Goal: Transaction & Acquisition: Download file/media

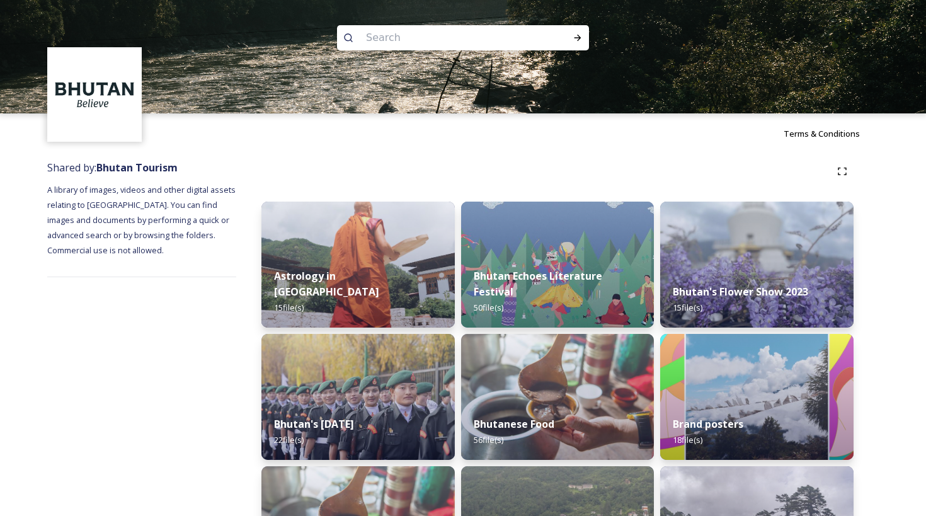
click at [379, 36] on input at bounding box center [446, 38] width 173 height 28
type input "kila"
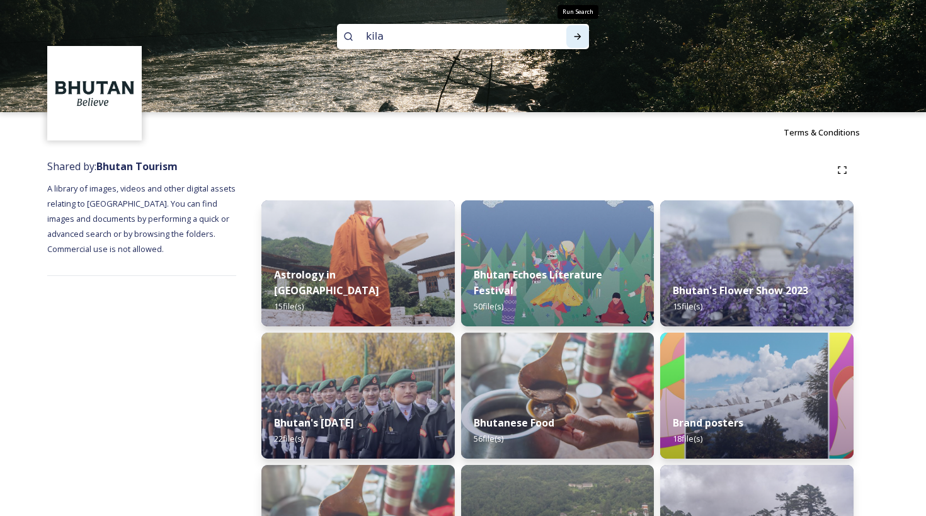
click at [573, 37] on icon at bounding box center [577, 36] width 10 height 10
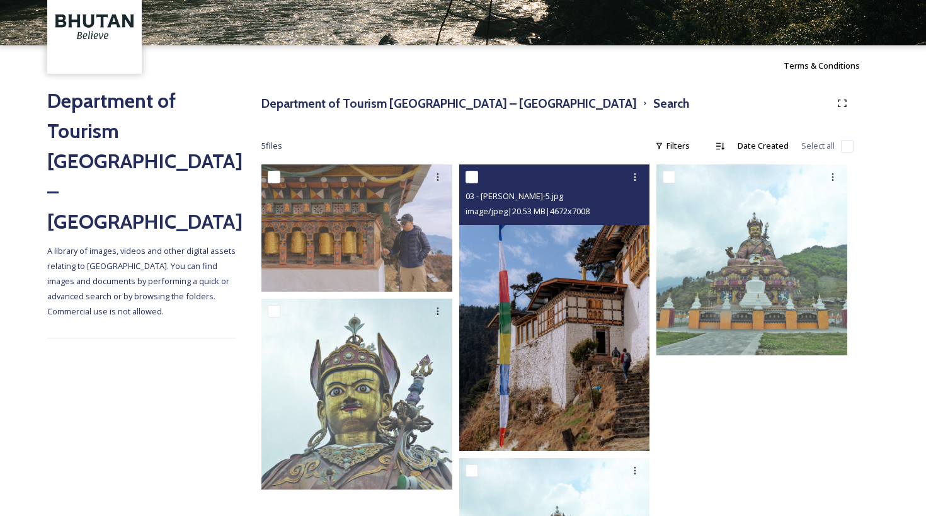
scroll to position [57, 0]
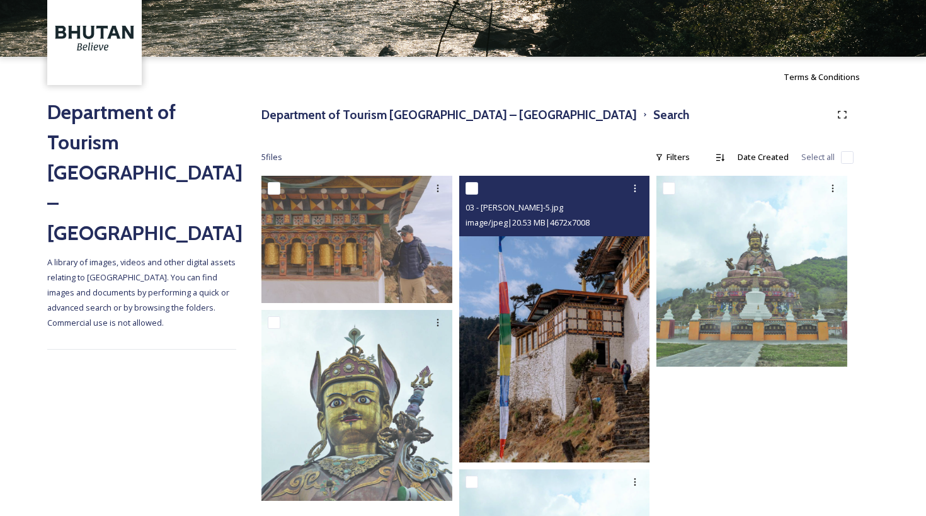
click at [533, 299] on img at bounding box center [554, 319] width 191 height 286
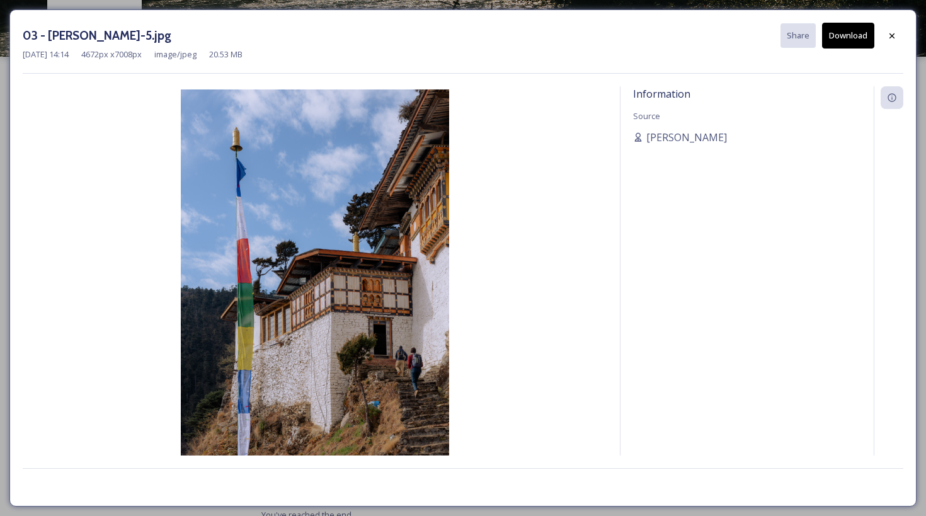
click at [846, 38] on button "Download" at bounding box center [848, 36] width 52 height 26
click at [891, 37] on icon at bounding box center [892, 36] width 10 height 10
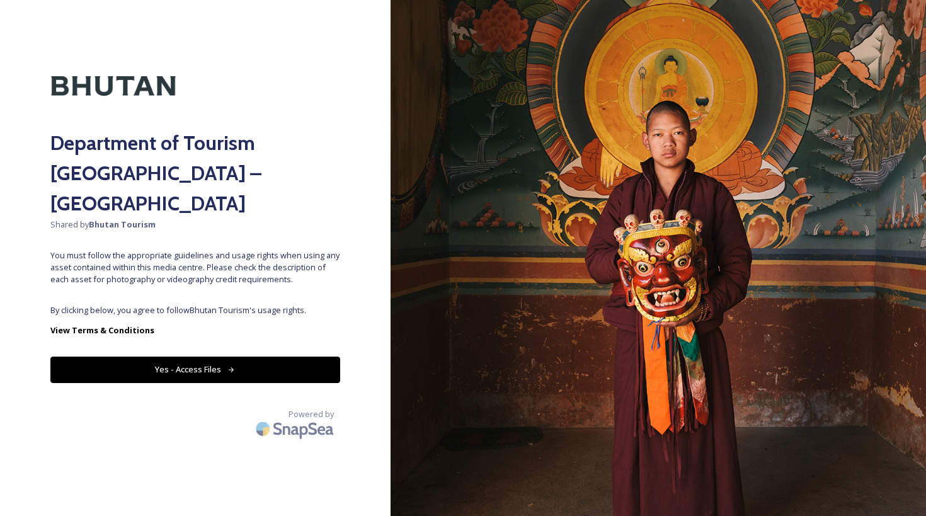
click at [215, 356] on button "Yes - Access Files" at bounding box center [195, 369] width 290 height 26
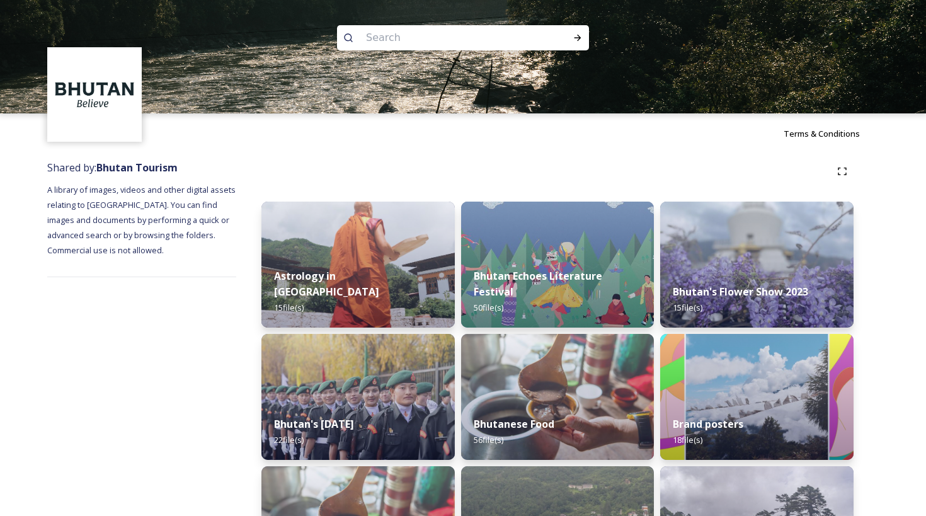
click at [375, 33] on input at bounding box center [446, 38] width 173 height 28
type input "gangtey gompa"
click at [580, 34] on icon at bounding box center [577, 38] width 10 height 10
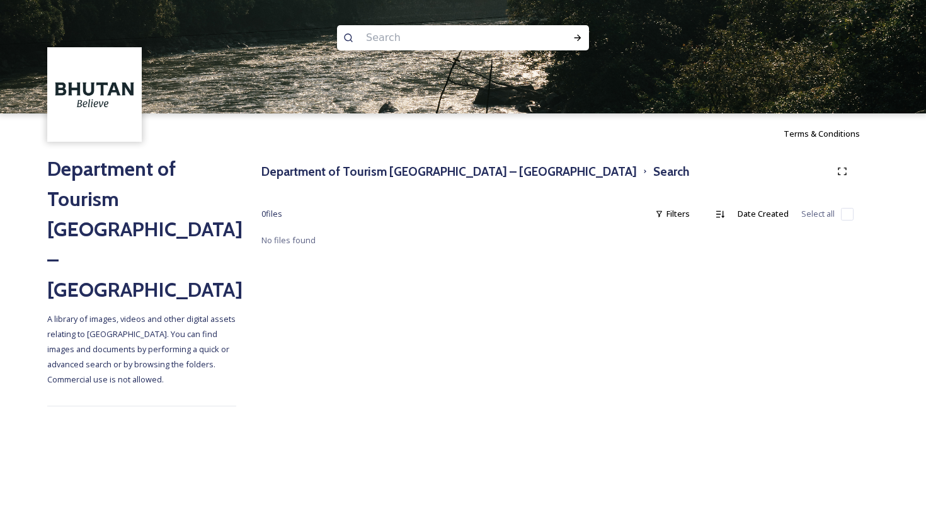
click at [383, 42] on input at bounding box center [446, 38] width 173 height 28
type input "gangtey"
click at [575, 35] on icon at bounding box center [577, 38] width 10 height 10
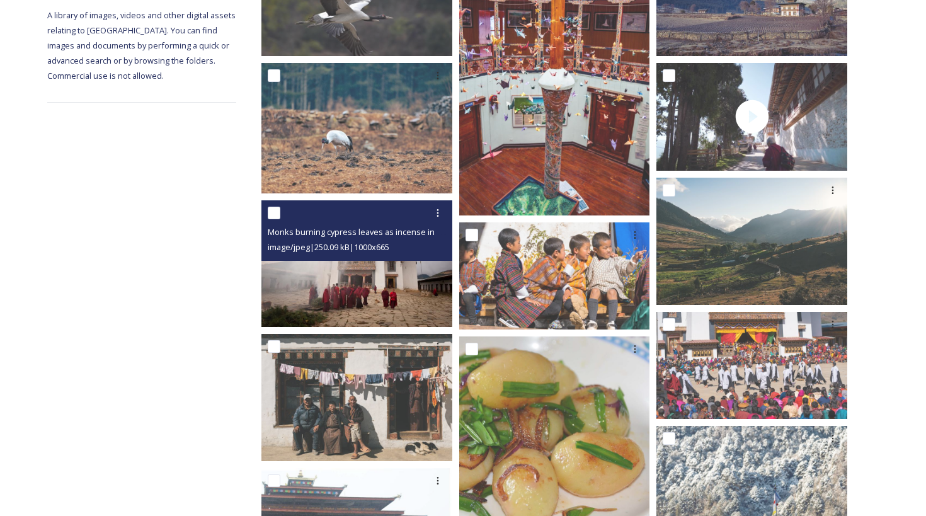
scroll to position [304, 0]
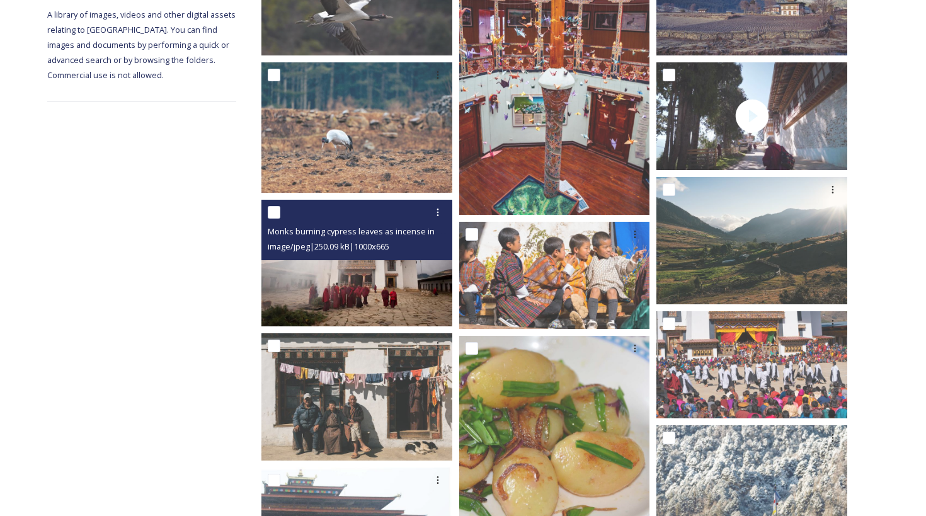
click at [332, 307] on img at bounding box center [356, 263] width 191 height 127
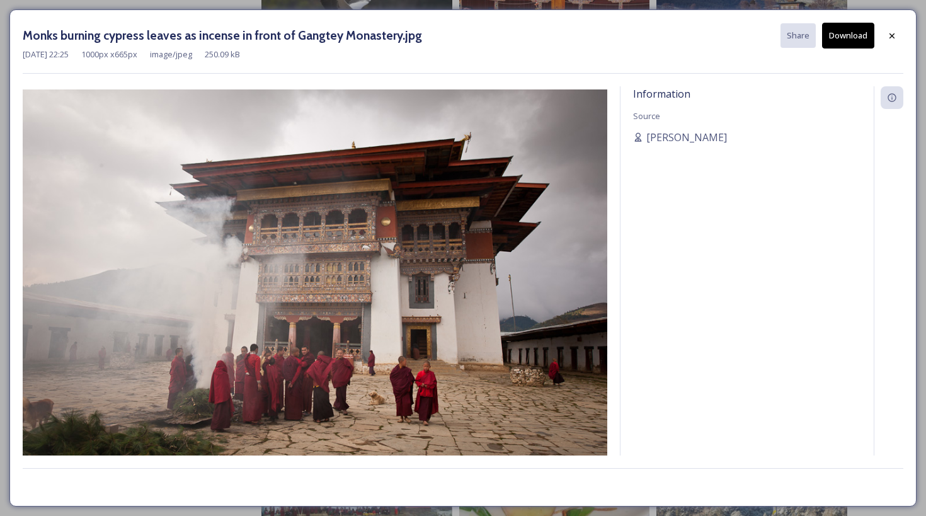
click at [839, 38] on button "Download" at bounding box center [848, 36] width 52 height 26
click at [892, 36] on icon at bounding box center [892, 36] width 10 height 10
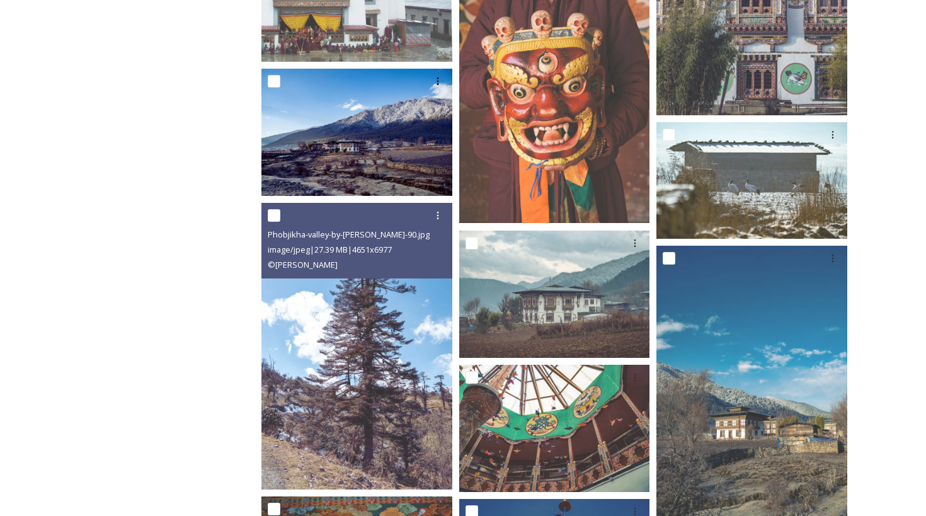
scroll to position [904, 0]
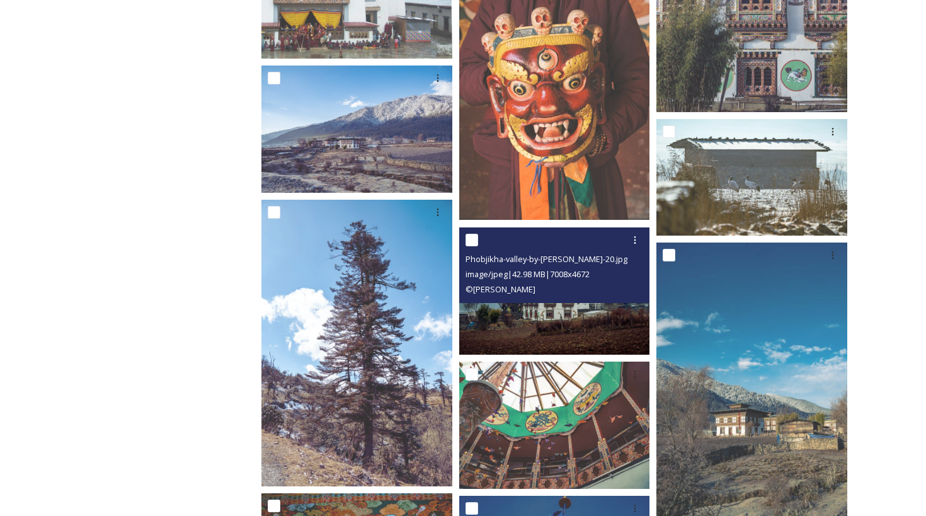
click at [528, 312] on img at bounding box center [554, 290] width 191 height 127
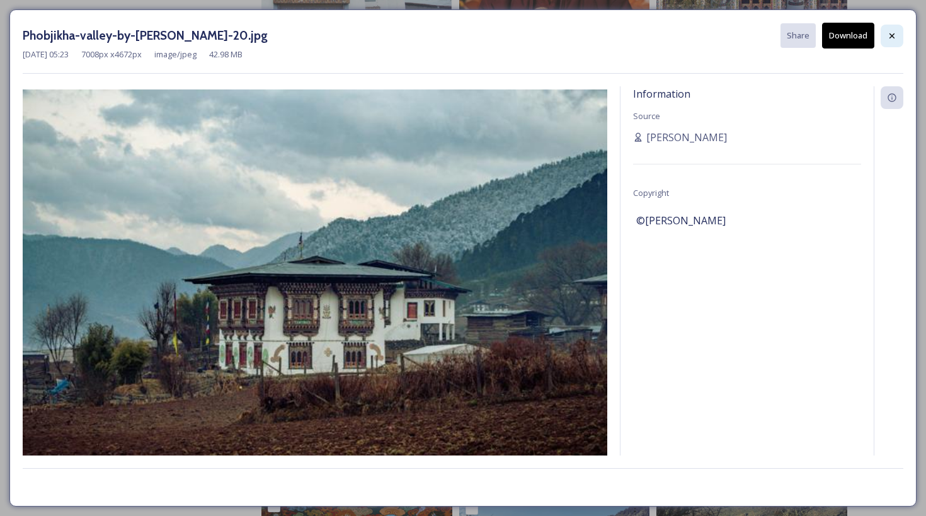
click at [889, 32] on icon at bounding box center [892, 36] width 10 height 10
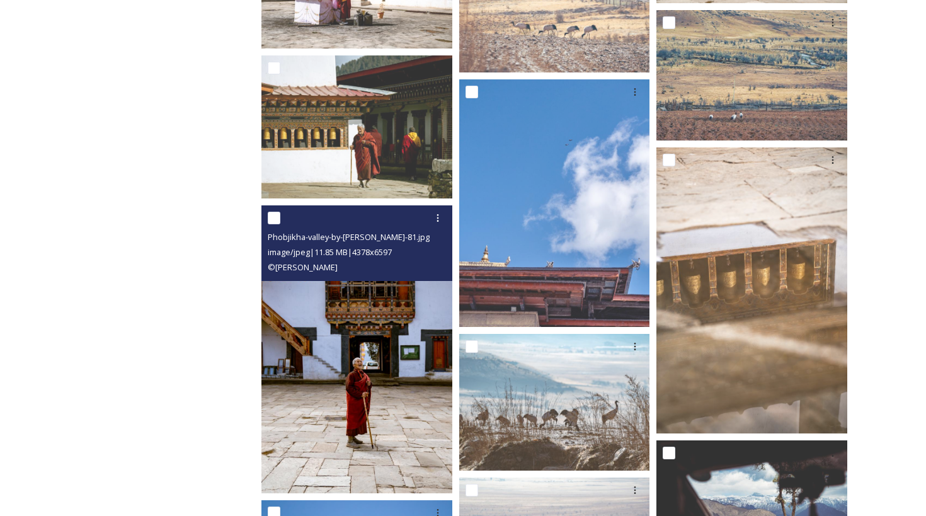
scroll to position [2138, 0]
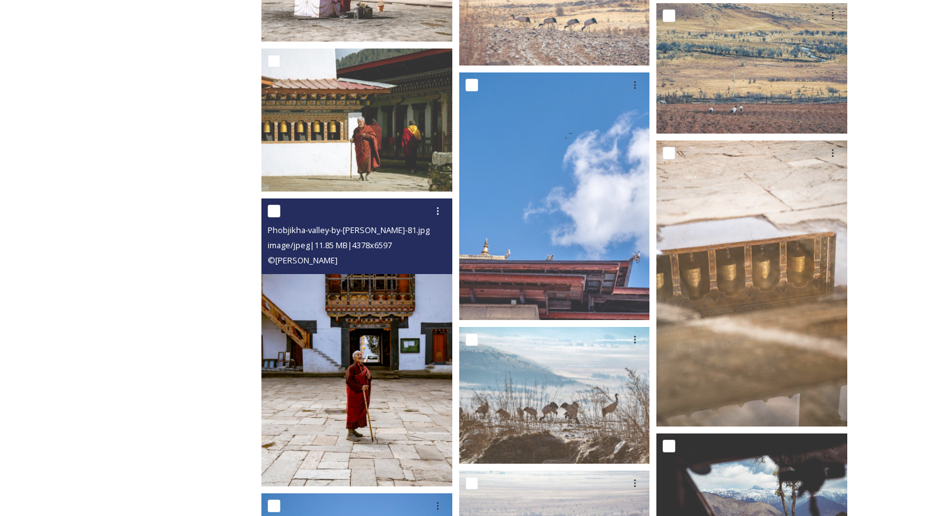
click at [392, 323] on img at bounding box center [356, 342] width 191 height 288
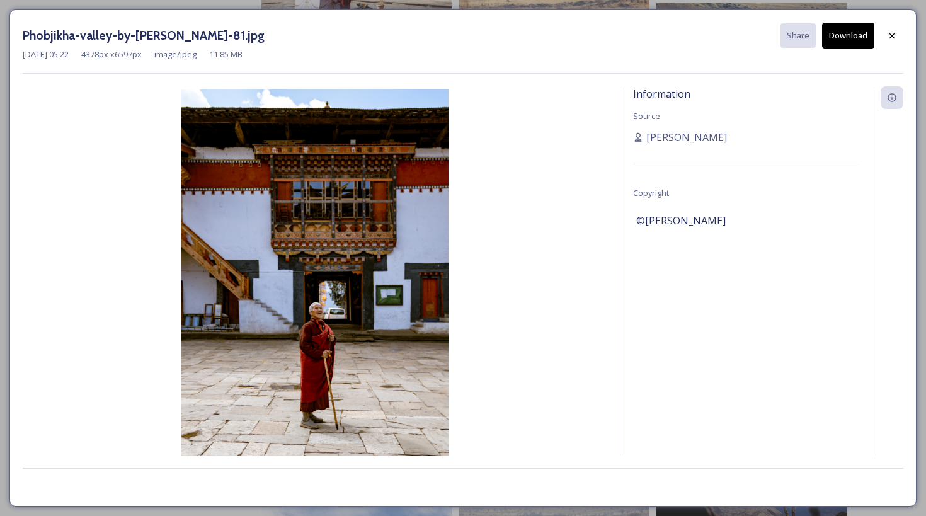
click at [841, 33] on button "Download" at bounding box center [848, 36] width 52 height 26
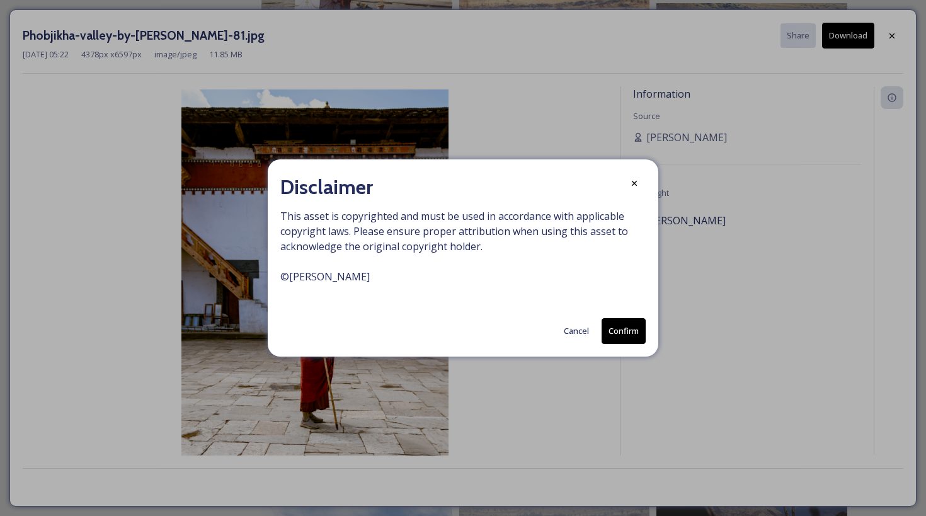
click at [576, 331] on button "Cancel" at bounding box center [576, 331] width 38 height 25
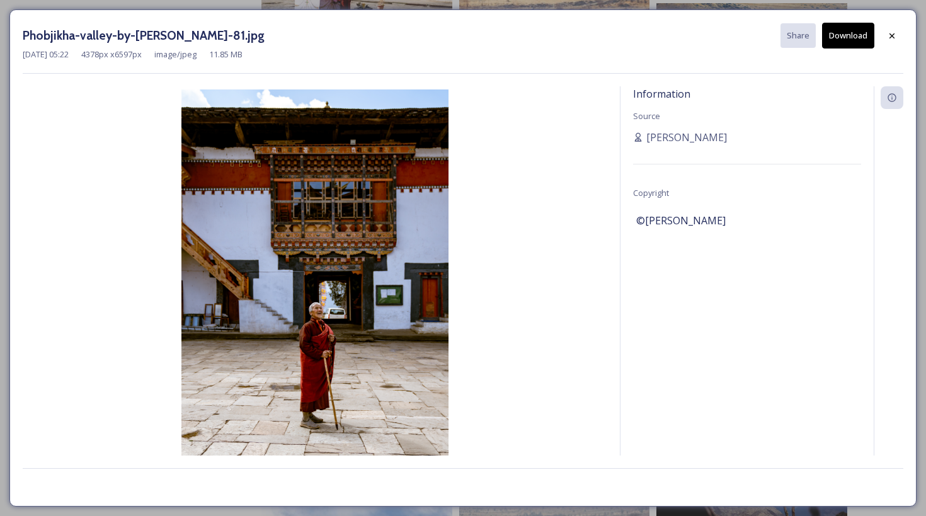
click at [892, 35] on icon at bounding box center [892, 36] width 10 height 10
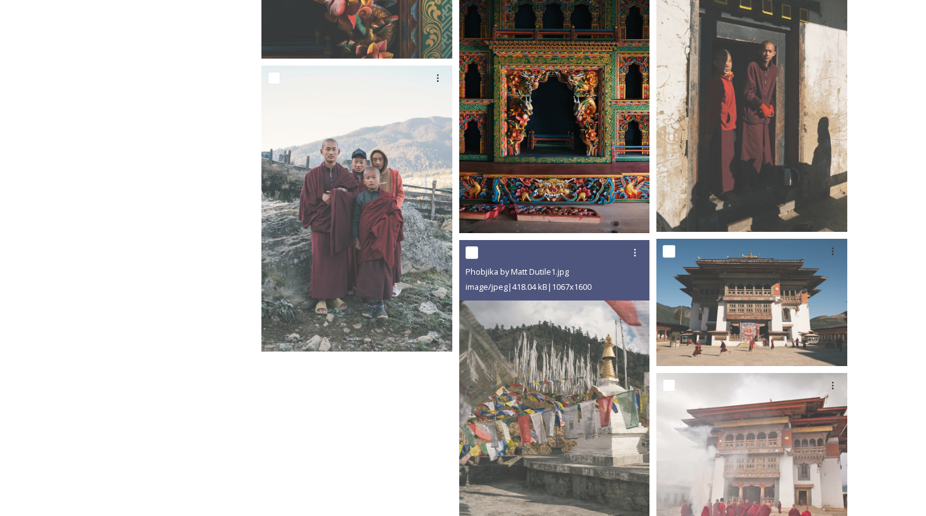
scroll to position [4158, 0]
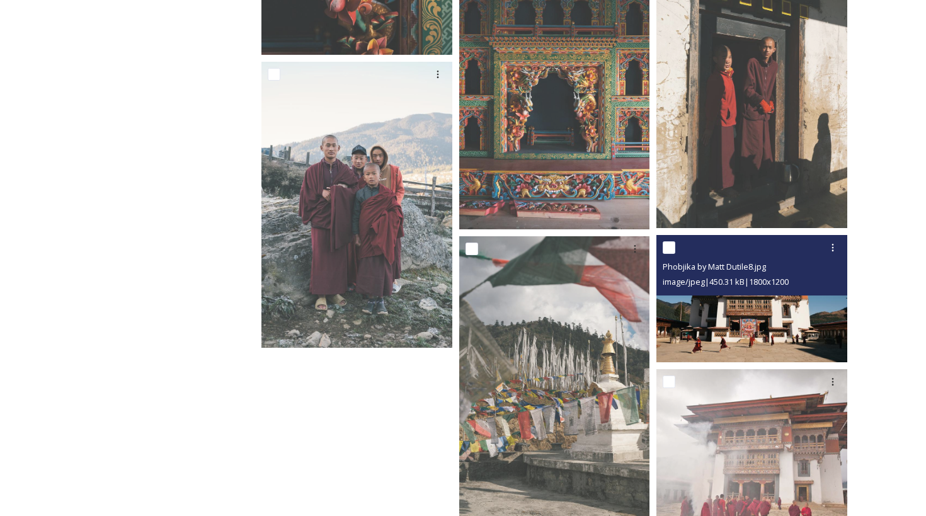
click at [728, 326] on img at bounding box center [751, 298] width 191 height 127
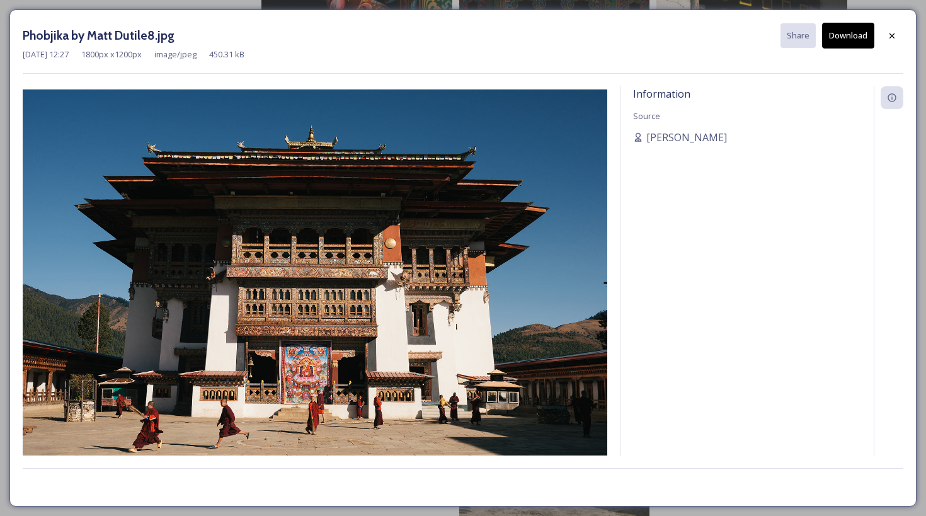
click at [855, 37] on button "Download" at bounding box center [848, 36] width 52 height 26
click at [892, 31] on icon at bounding box center [892, 36] width 10 height 10
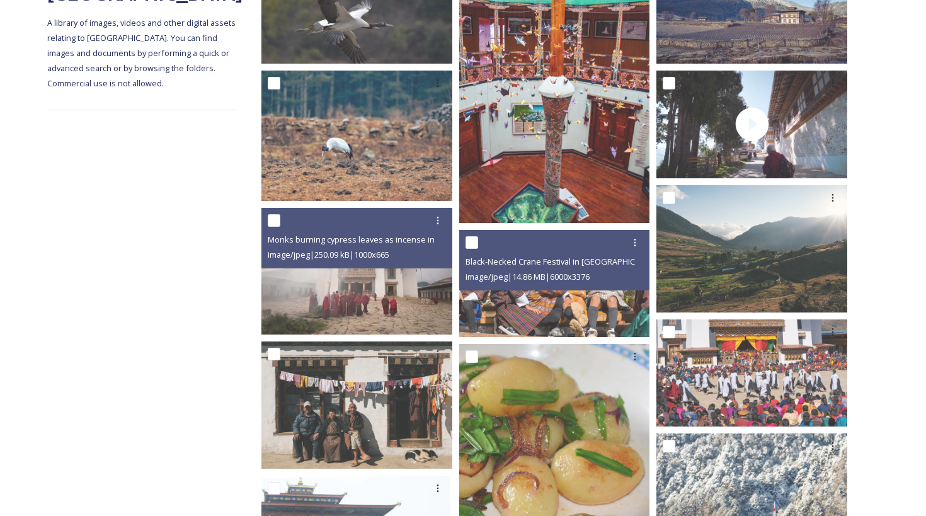
scroll to position [293, 0]
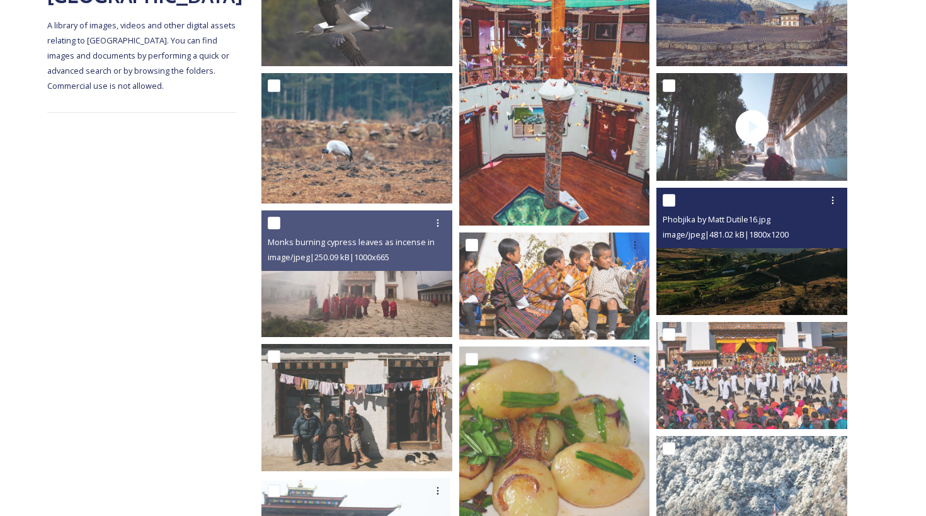
click at [719, 268] on img at bounding box center [751, 251] width 191 height 127
